Goal: Communication & Community: Connect with others

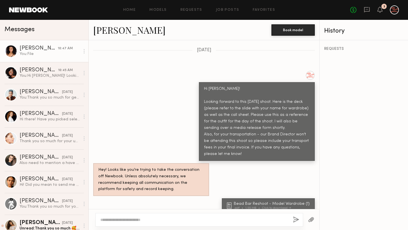
scroll to position [824, 0]
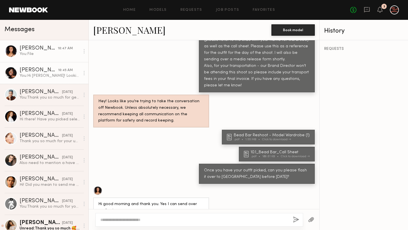
click at [54, 71] on div "[PERSON_NAME]" at bounding box center [39, 71] width 39 height 6
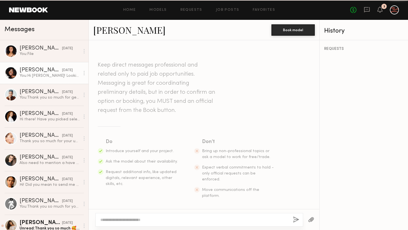
scroll to position [574, 0]
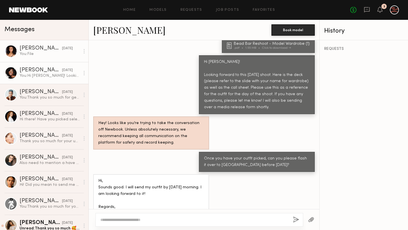
click at [50, 55] on div "You: File" at bounding box center [50, 53] width 60 height 5
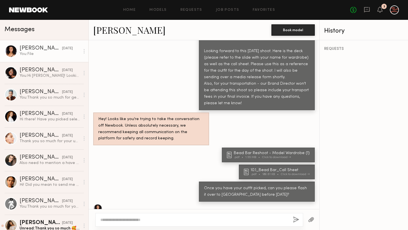
scroll to position [804, 0]
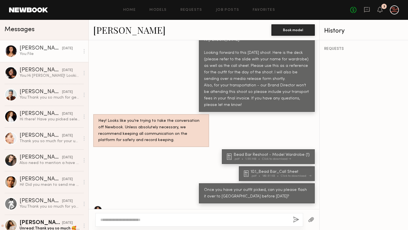
click at [278, 170] on div "10.1_Bead Bar_Call Sheet" at bounding box center [281, 172] width 61 height 4
click at [50, 76] on div "You: Hi [PERSON_NAME]! Looking forward to this [DATE] shoot. Here is the deck (…" at bounding box center [50, 75] width 60 height 5
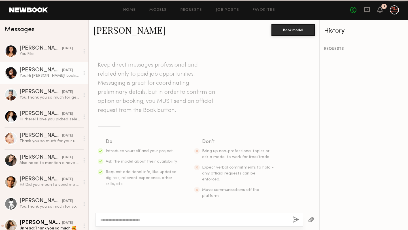
scroll to position [574, 0]
